Goal: Ask a question: Seek information or help from site administrators or community

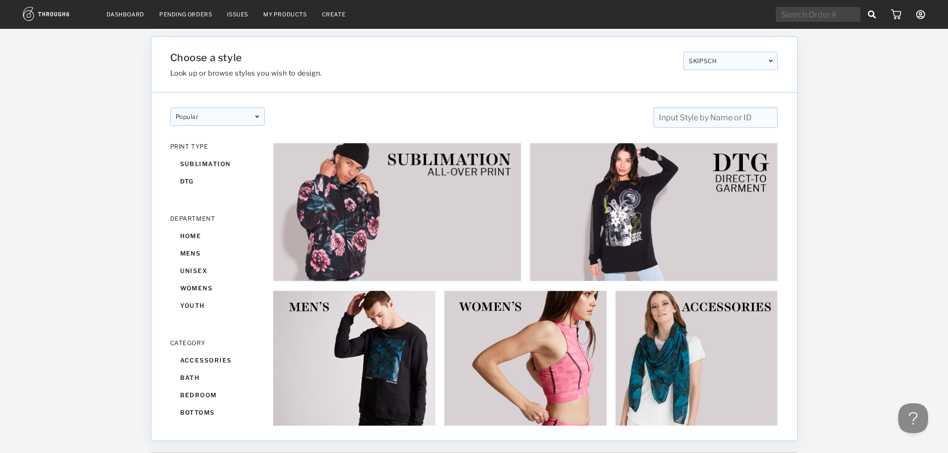
click at [127, 14] on link "Dashboard" at bounding box center [125, 14] width 38 height 7
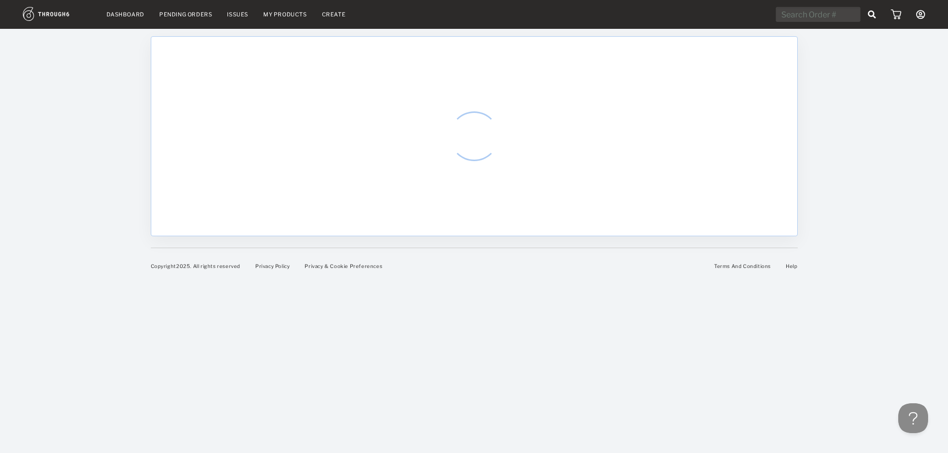
select select "7"
select select "2025"
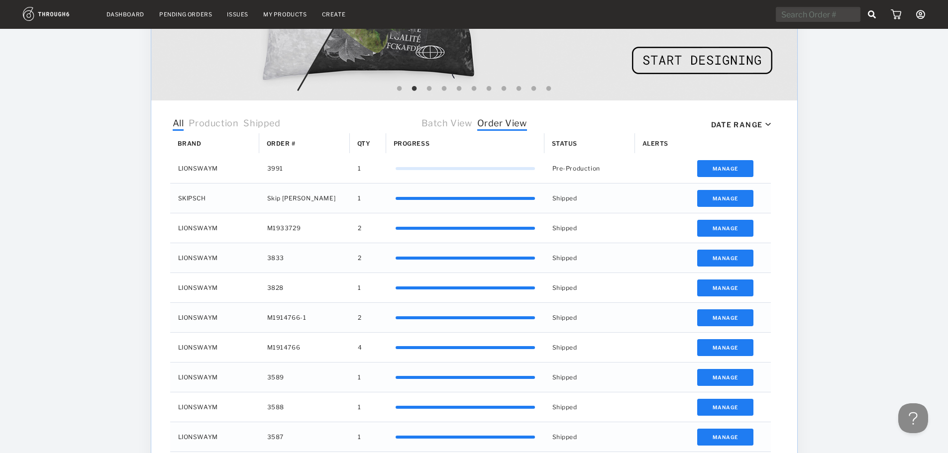
scroll to position [298, 0]
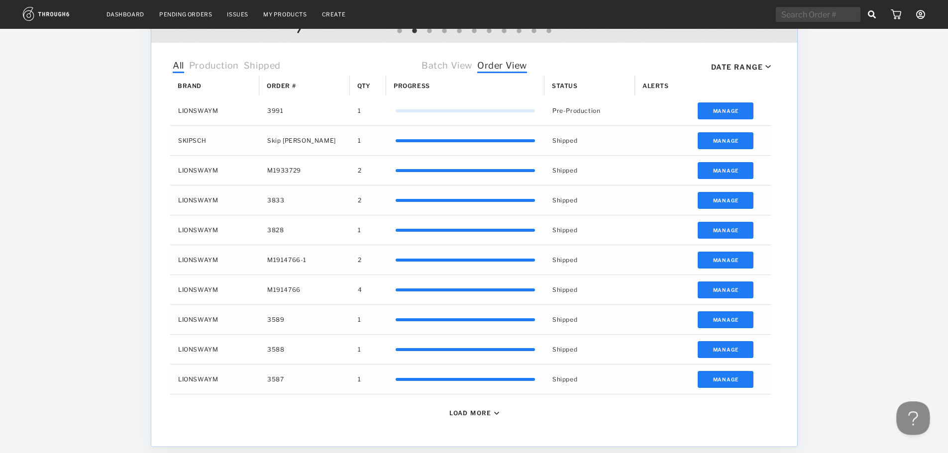
click at [913, 413] on button at bounding box center [911, 416] width 30 height 30
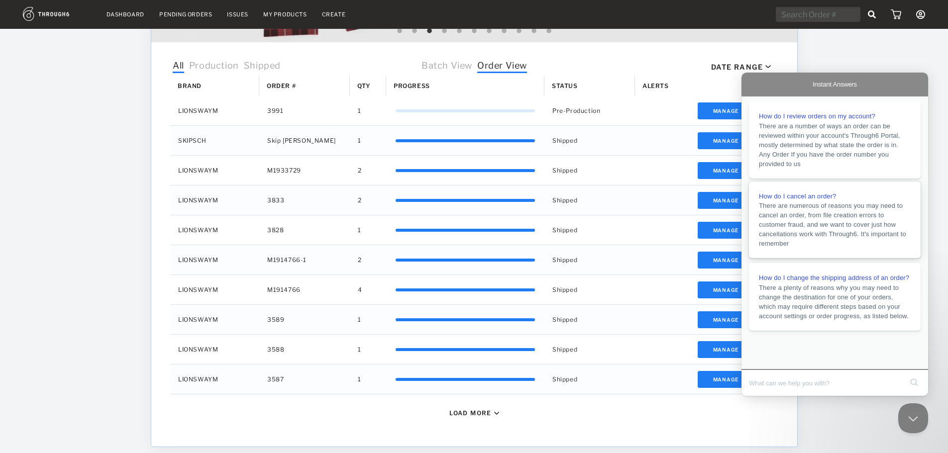
scroll to position [336, 0]
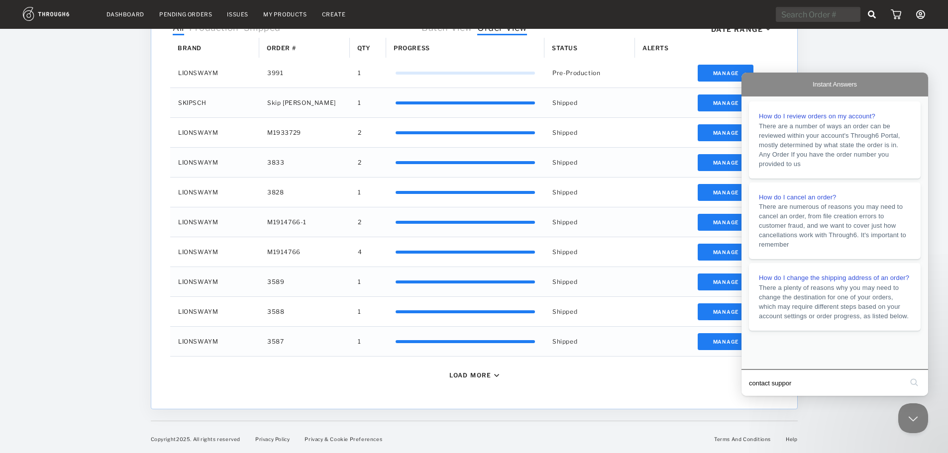
type input "contact support"
click button "search" at bounding box center [914, 383] width 16 height 16
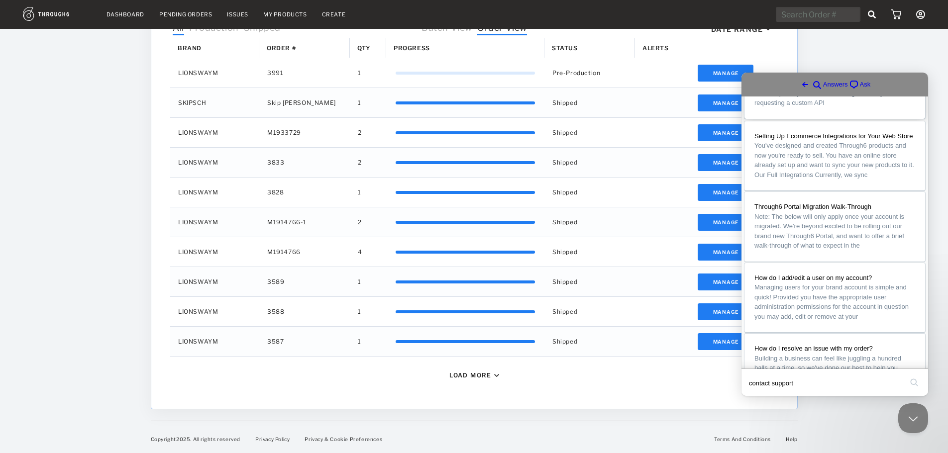
scroll to position [149, 0]
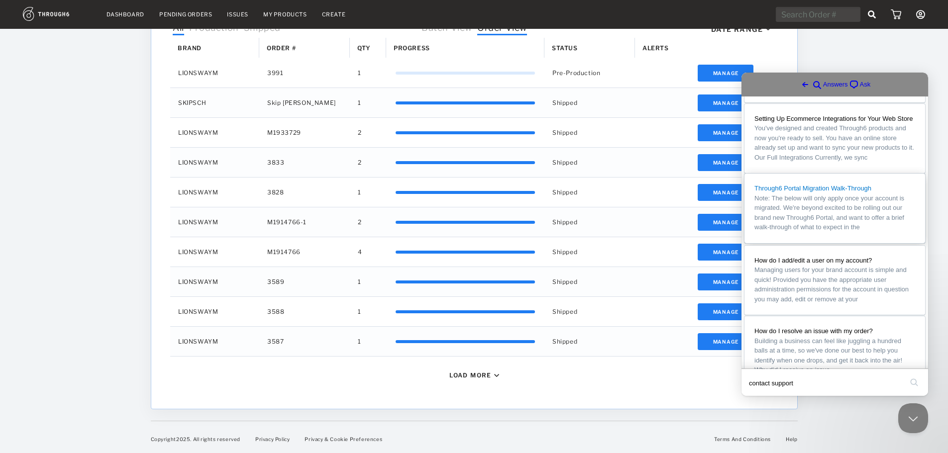
click at [826, 232] on span "Note: The below will only apply once your account is migrated. We're beyond exc…" at bounding box center [834, 212] width 161 height 39
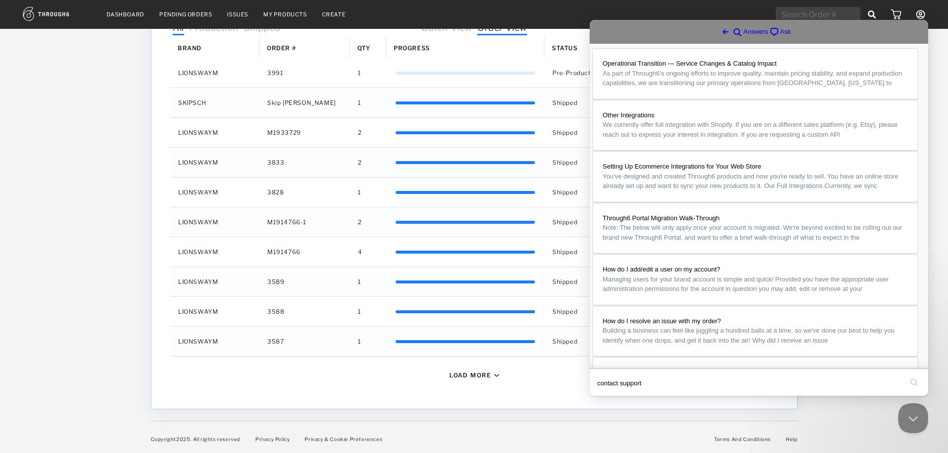
scroll to position [497, 0]
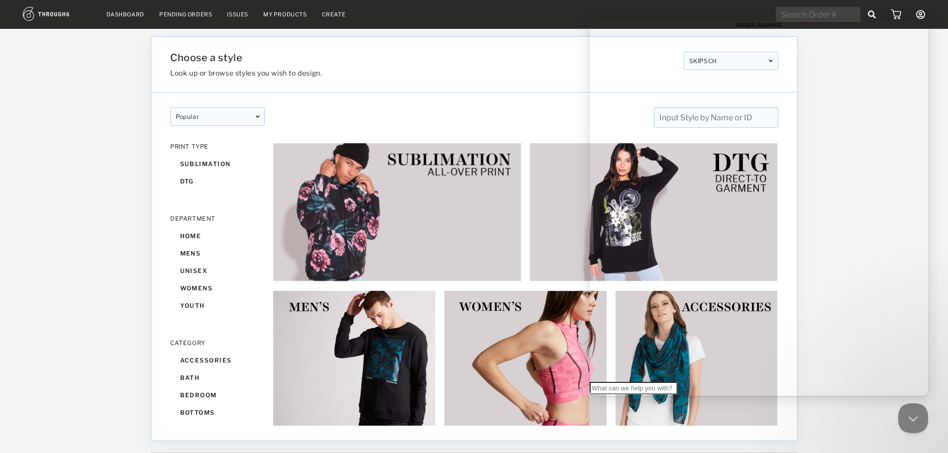
click at [123, 12] on link "Dashboard" at bounding box center [125, 14] width 38 height 7
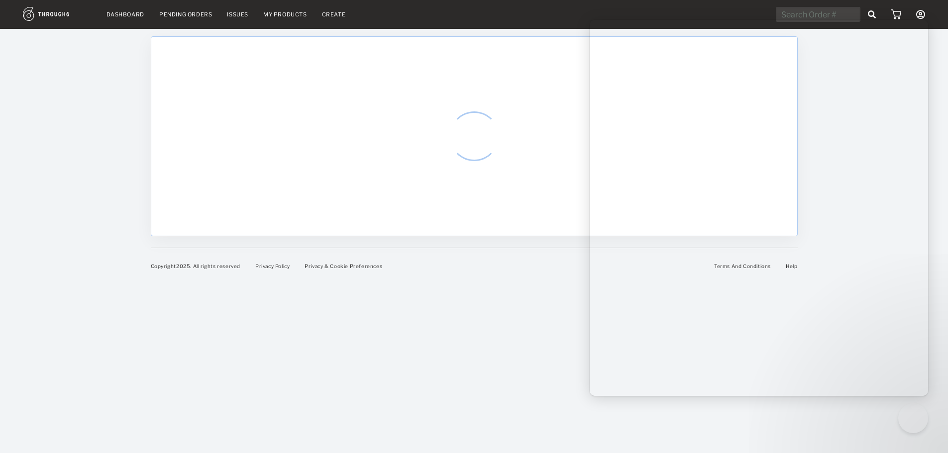
select select "7"
select select "2025"
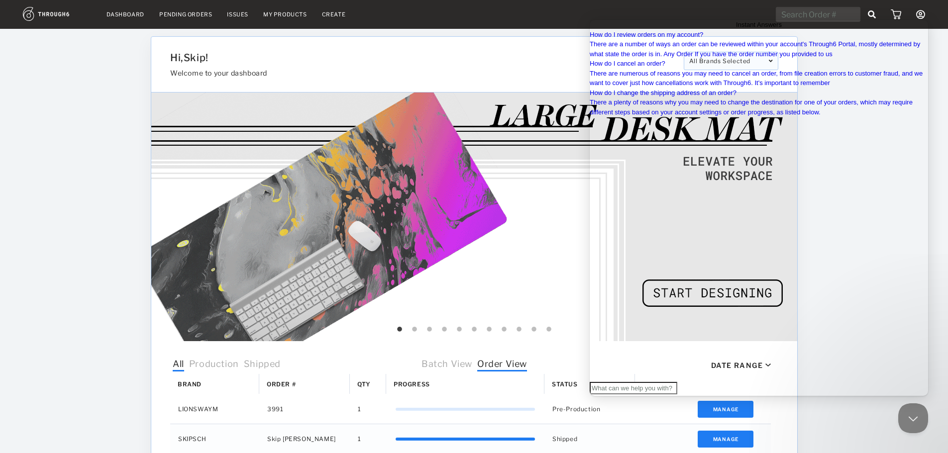
click at [597, 411] on button "Close" at bounding box center [593, 417] width 8 height 13
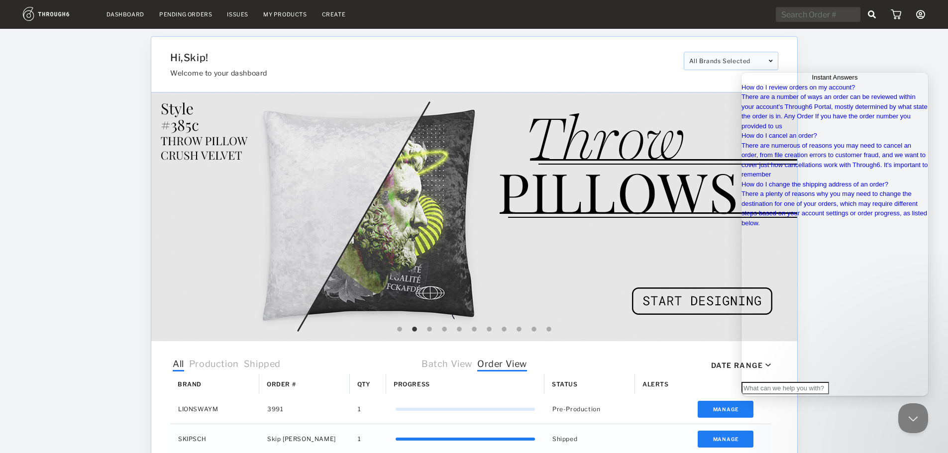
click at [901, 63] on div "Dashboard Pending Orders Issues My Products Create My Account Brands Create New…" at bounding box center [474, 394] width 948 height 789
click at [921, 17] on icon at bounding box center [920, 14] width 9 height 9
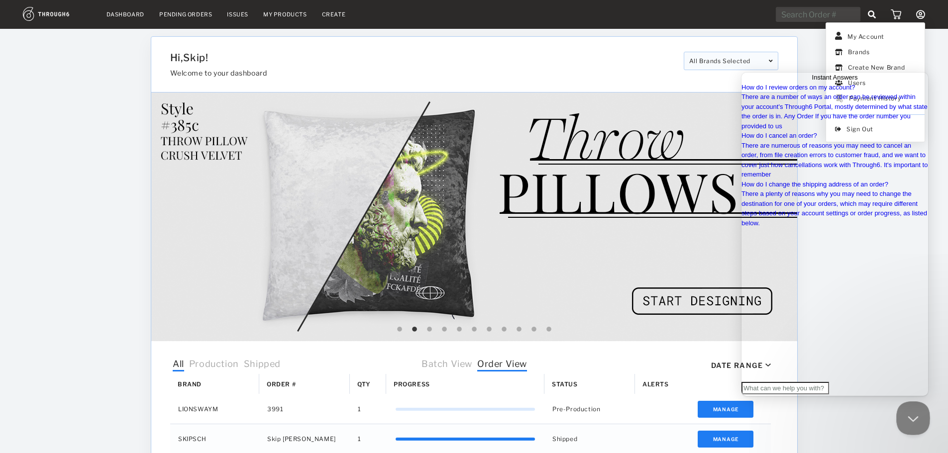
click at [911, 420] on button "Close Beacon popover" at bounding box center [911, 416] width 30 height 30
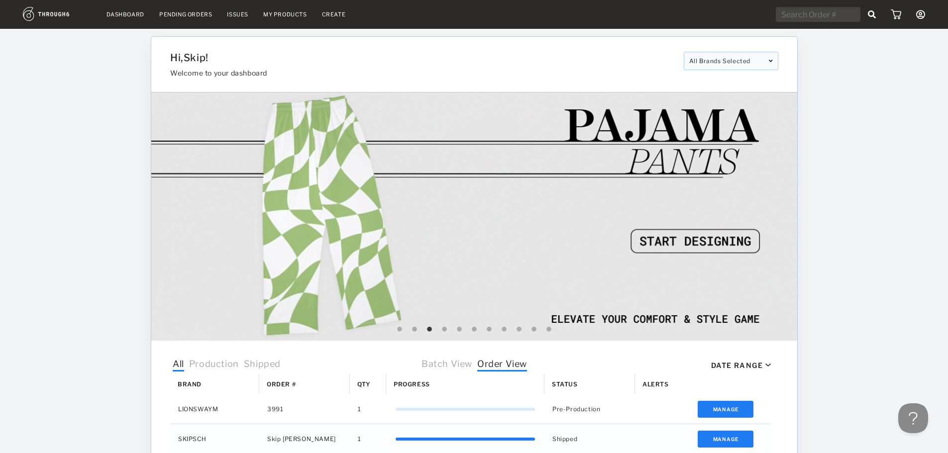
click at [917, 16] on icon at bounding box center [920, 14] width 9 height 9
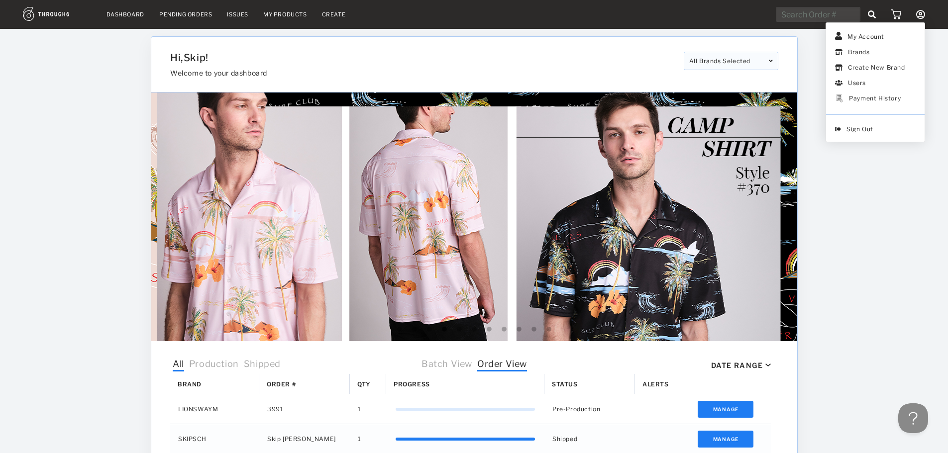
click at [848, 226] on div "Dashboard Pending Orders Issues My Products Create My Account Brands Create New…" at bounding box center [474, 394] width 948 height 789
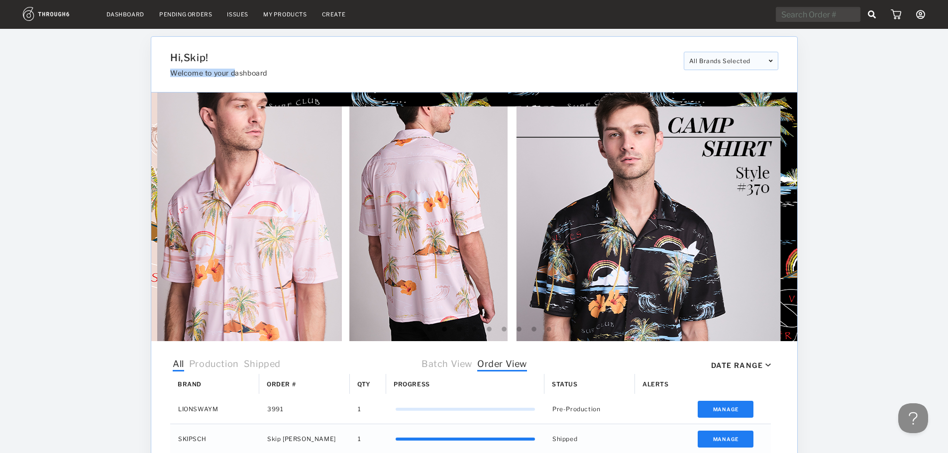
drag, startPoint x: 238, startPoint y: 73, endPoint x: 151, endPoint y: 81, distance: 86.9
click at [151, 81] on div "Hi, Skip ! Welcome to your dashboard All Brands Selected Select All LIONSWAYM S…" at bounding box center [474, 65] width 646 height 56
click at [255, 68] on div "Hi, Skip ! Welcome to your dashboard" at bounding box center [422, 64] width 505 height 25
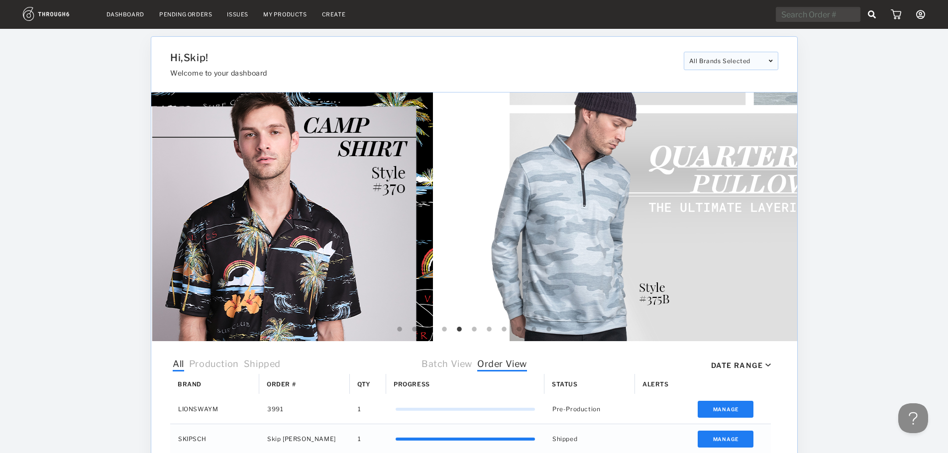
click at [44, 13] on img at bounding box center [57, 14] width 69 height 14
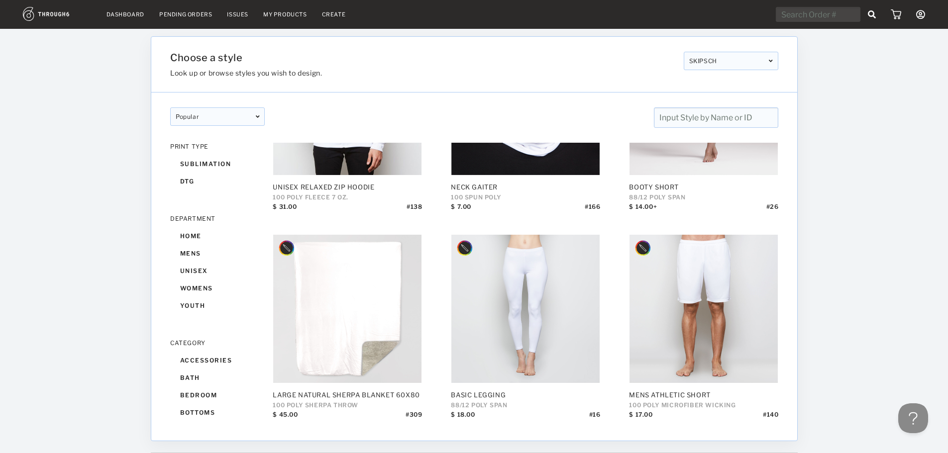
click at [117, 12] on link "Dashboard" at bounding box center [125, 14] width 38 height 7
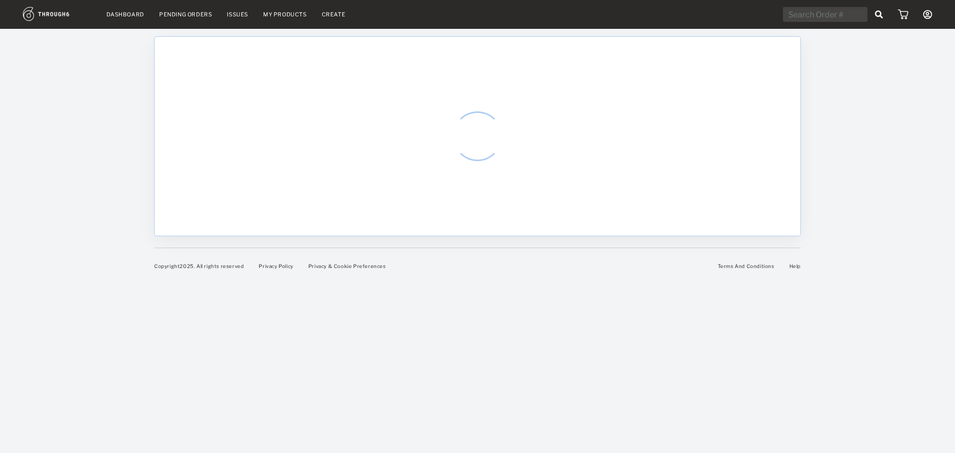
select select "7"
select select "2025"
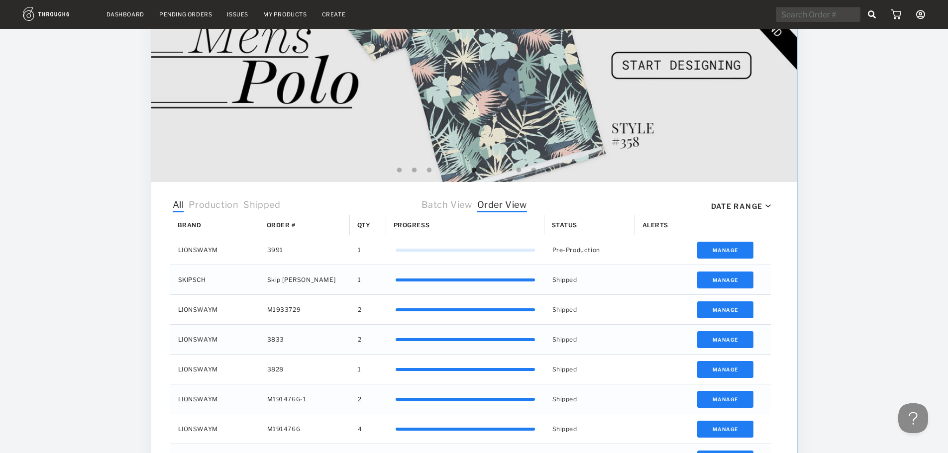
scroll to position [199, 0]
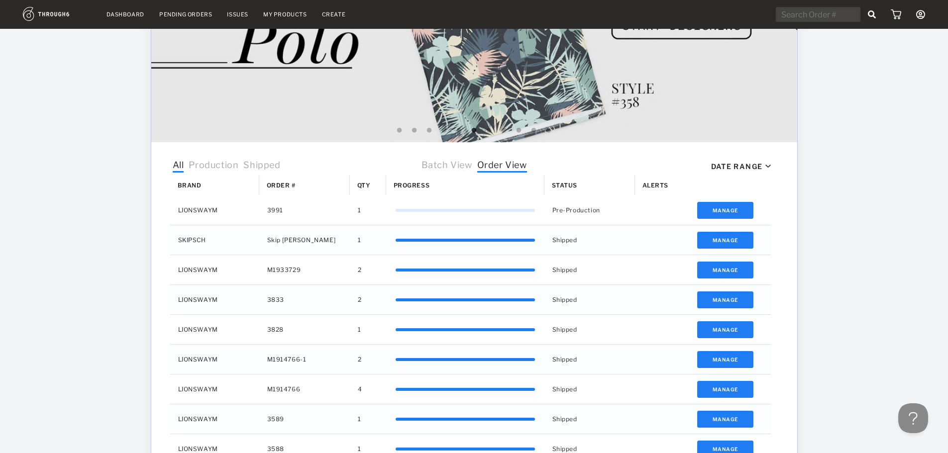
click at [915, 15] on div "My Account Brands Create New Brand Users Payment History Sign Out" at bounding box center [849, 14] width 149 height 15
click at [919, 16] on icon at bounding box center [920, 14] width 9 height 9
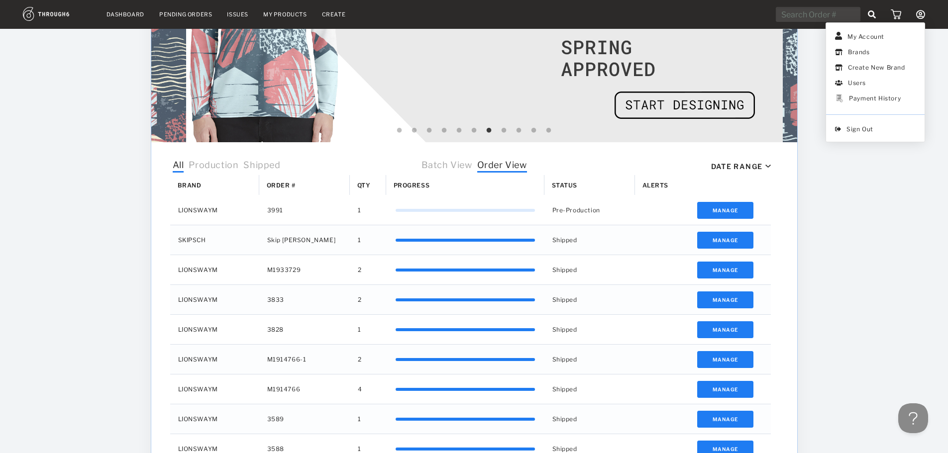
click at [847, 227] on div "Dashboard Pending Orders Issues My Products Create My Account Brands Create New…" at bounding box center [474, 195] width 948 height 789
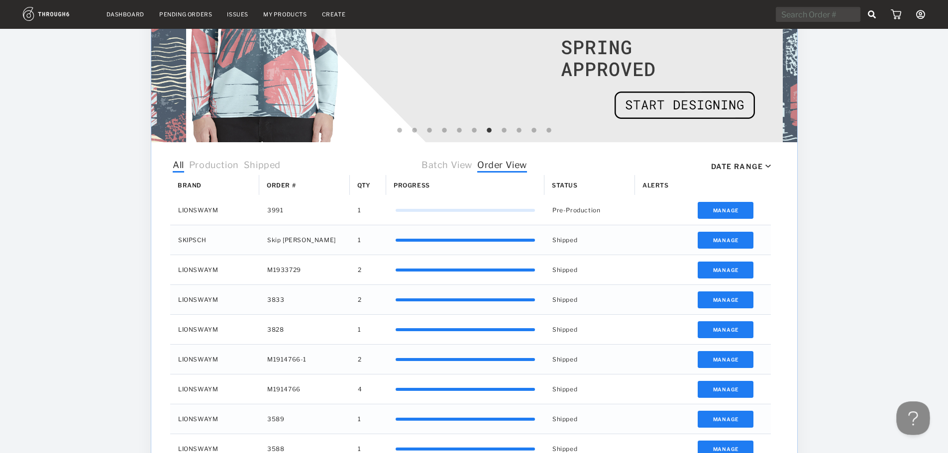
click at [904, 418] on button at bounding box center [911, 416] width 30 height 30
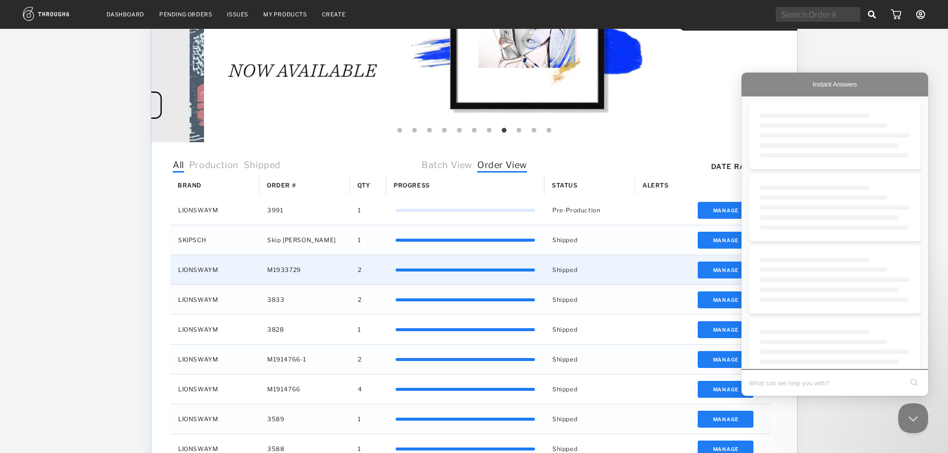
scroll to position [0, 0]
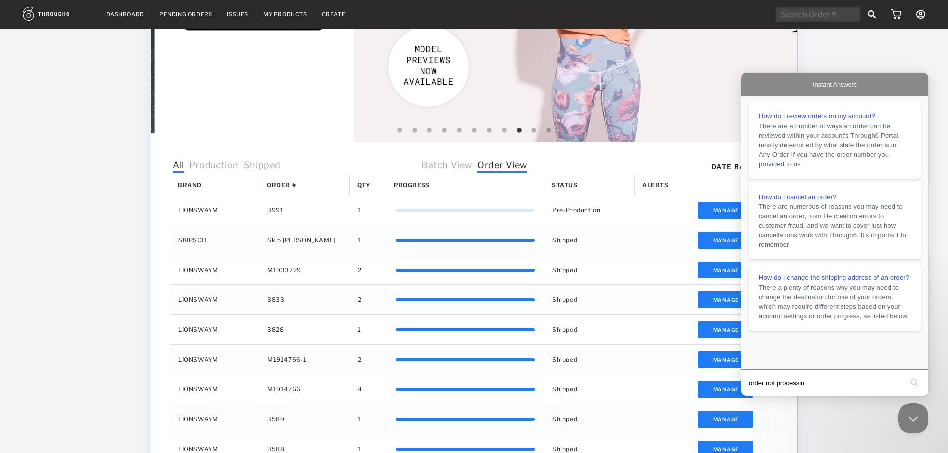
type input "order not processing"
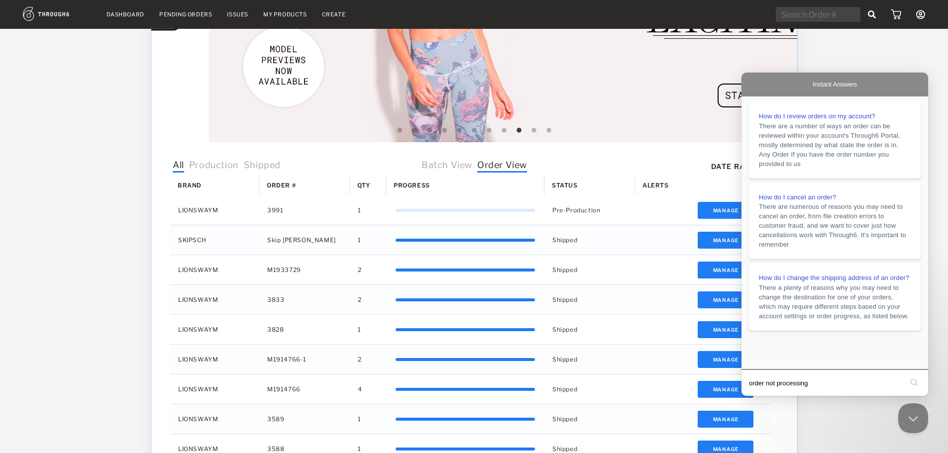
click button "search" at bounding box center [914, 383] width 16 height 16
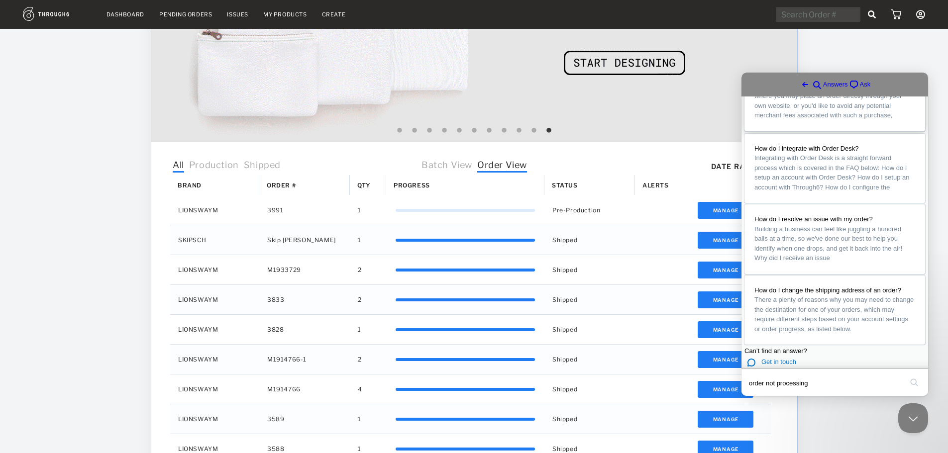
scroll to position [642, 0]
click at [799, 86] on span "Go back" at bounding box center [805, 85] width 12 height 12
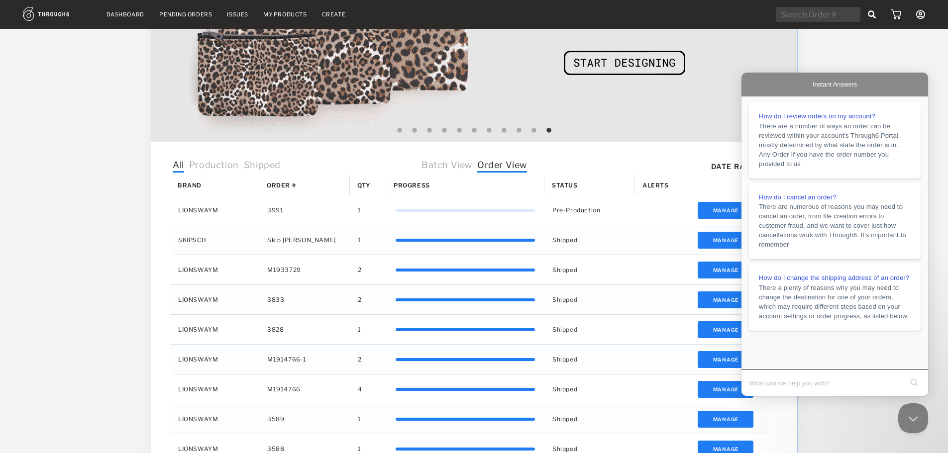
scroll to position [0, 0]
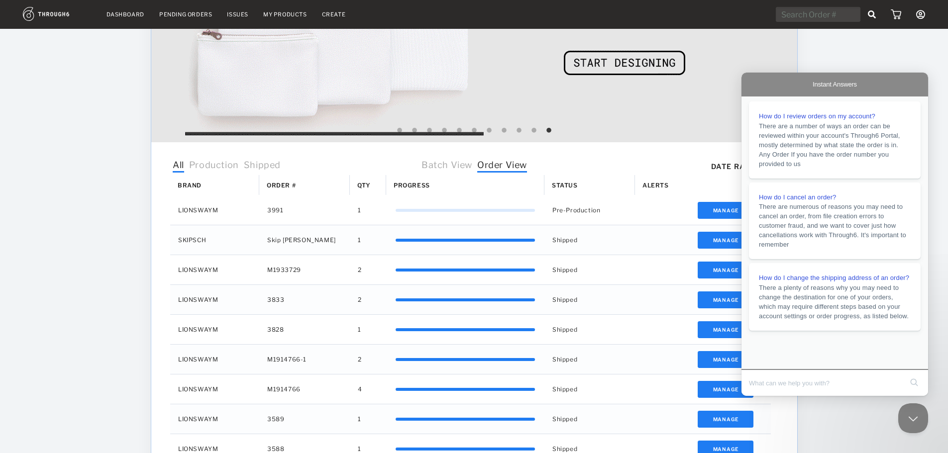
click at [844, 49] on div "Dashboard Pending Orders Issues My Products Create My Account Brands Create New…" at bounding box center [474, 195] width 948 height 789
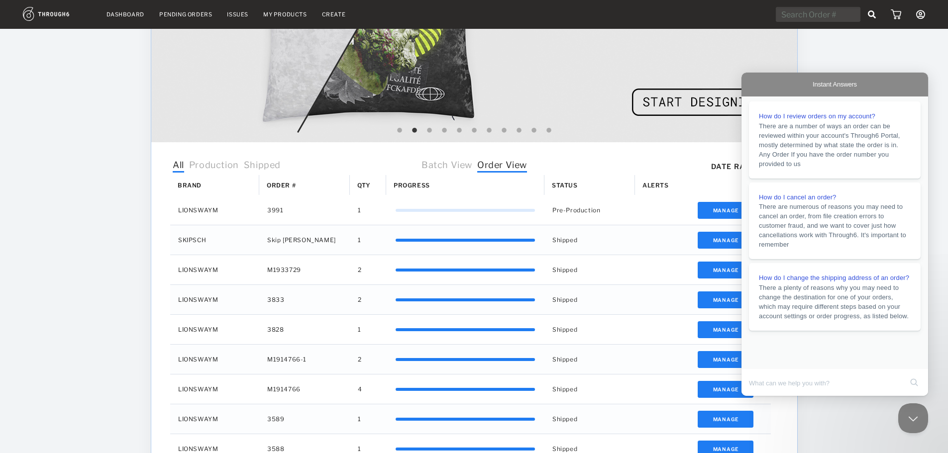
click at [120, 82] on div "Dashboard Pending Orders Issues My Products Create My Account Brands Create New…" at bounding box center [474, 195] width 948 height 789
click at [915, 413] on button "Close Beacon popover" at bounding box center [911, 416] width 30 height 30
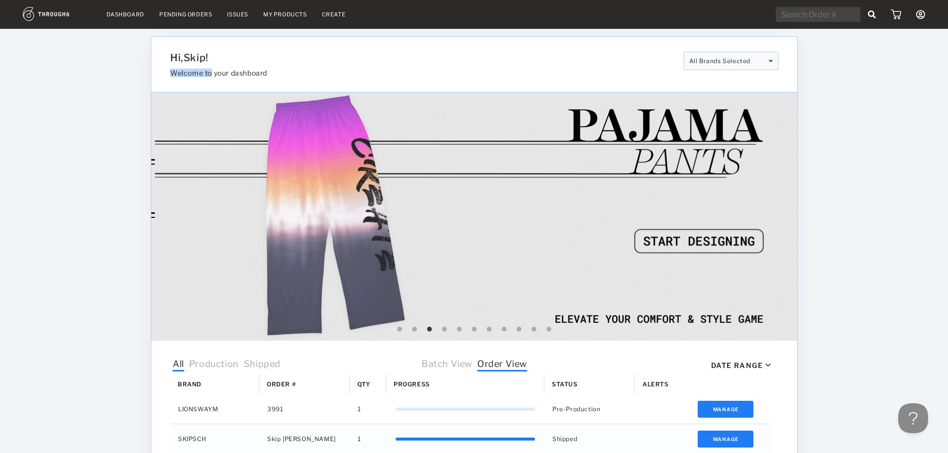
drag, startPoint x: 212, startPoint y: 75, endPoint x: 148, endPoint y: 72, distance: 63.7
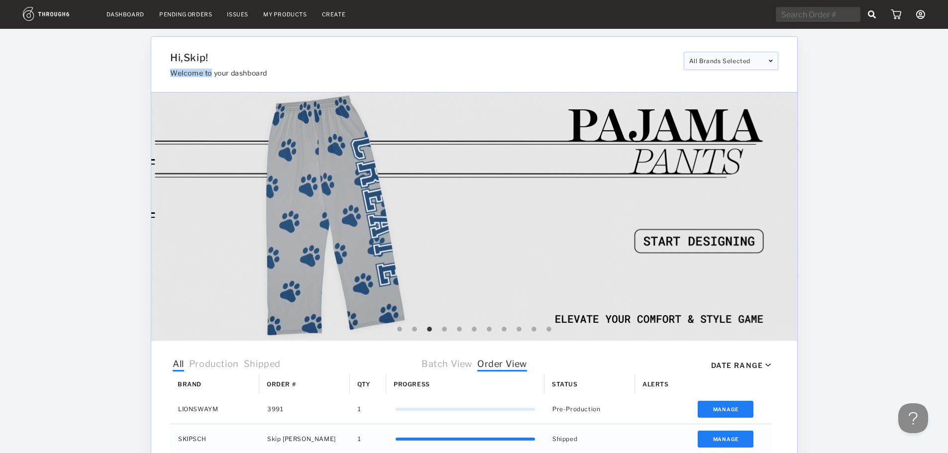
click at [148, 72] on div "Dashboard Pending Orders Issues My Products Create My Account Brands Create New…" at bounding box center [474, 394] width 948 height 789
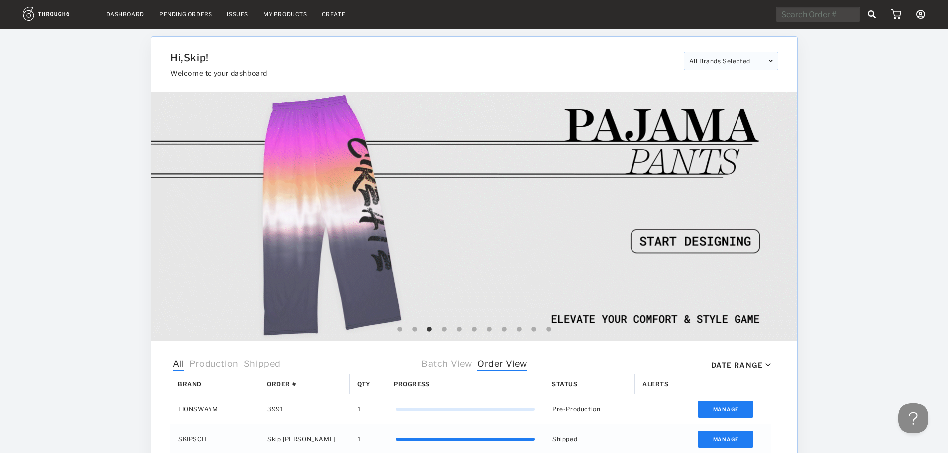
click at [89, 25] on div "Dashboard Pending Orders Issues My Products Create My Account Brands Create New…" at bounding box center [474, 14] width 948 height 29
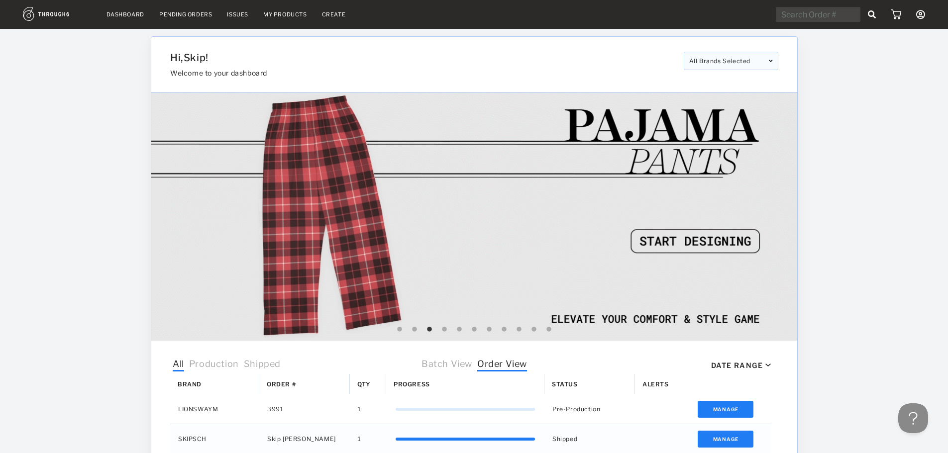
click at [58, 14] on img at bounding box center [57, 14] width 69 height 14
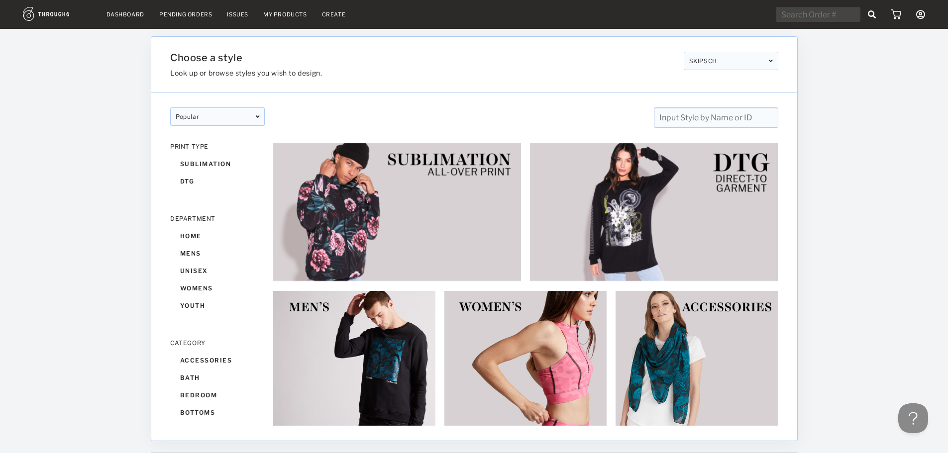
click at [772, 60] on icon at bounding box center [770, 61] width 4 height 6
click at [814, 70] on div at bounding box center [872, 241] width 151 height 424
click at [896, 116] on div at bounding box center [872, 241] width 151 height 424
